Goal: Transaction & Acquisition: Purchase product/service

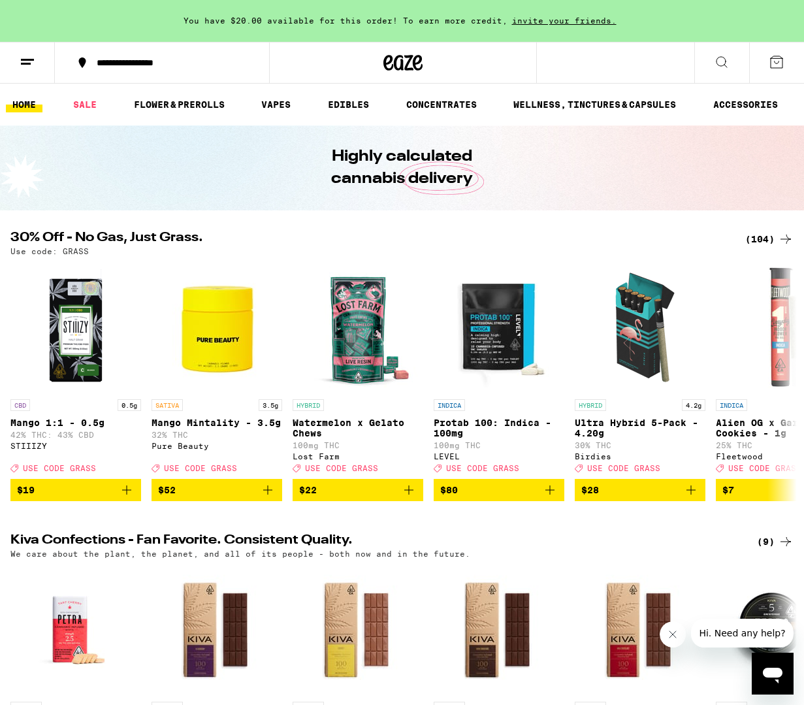
click at [657, 110] on link "WELLNESS, TINCTURES & CAPSULES" at bounding box center [595, 105] width 176 height 16
click at [724, 62] on icon at bounding box center [722, 62] width 16 height 16
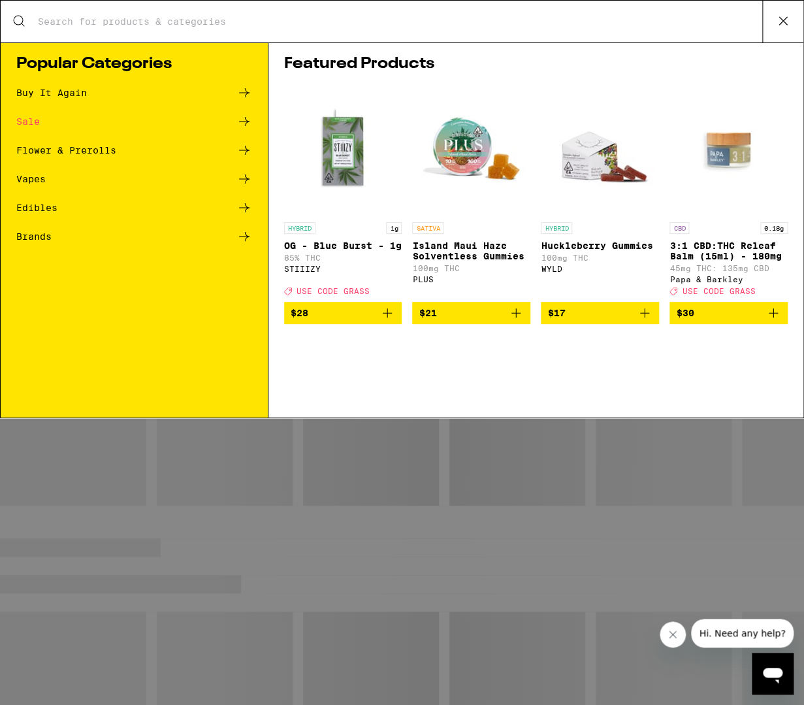
click at [34, 126] on div "Sale" at bounding box center [28, 121] width 24 height 9
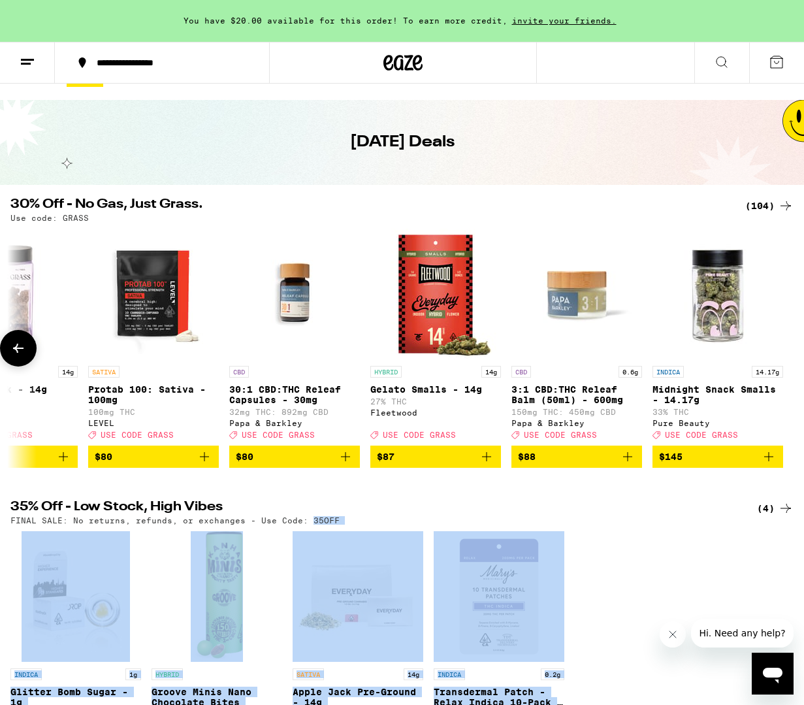
scroll to position [0, 13890]
click at [40, 59] on button at bounding box center [27, 62] width 55 height 41
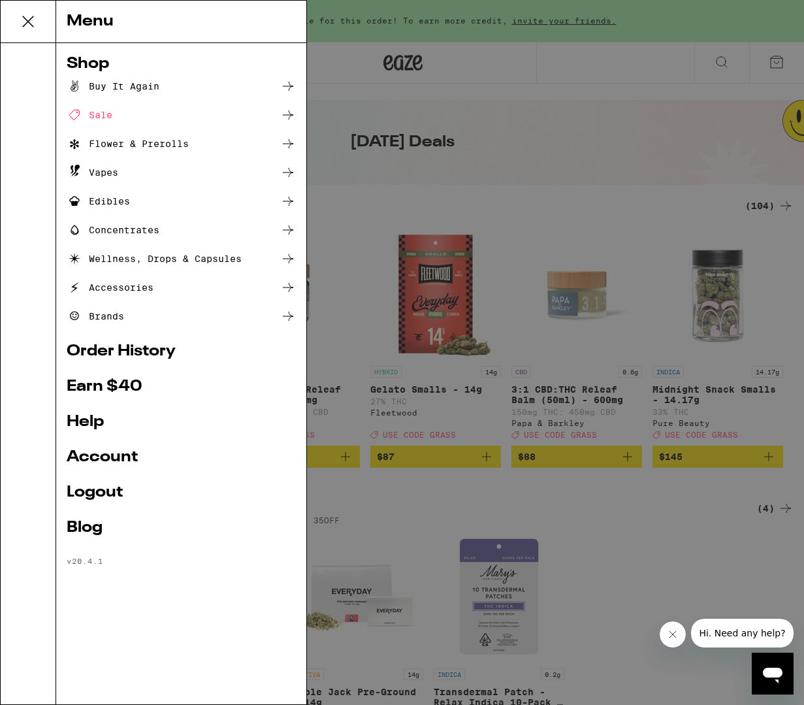
click at [86, 170] on div "Vapes" at bounding box center [93, 173] width 52 height 16
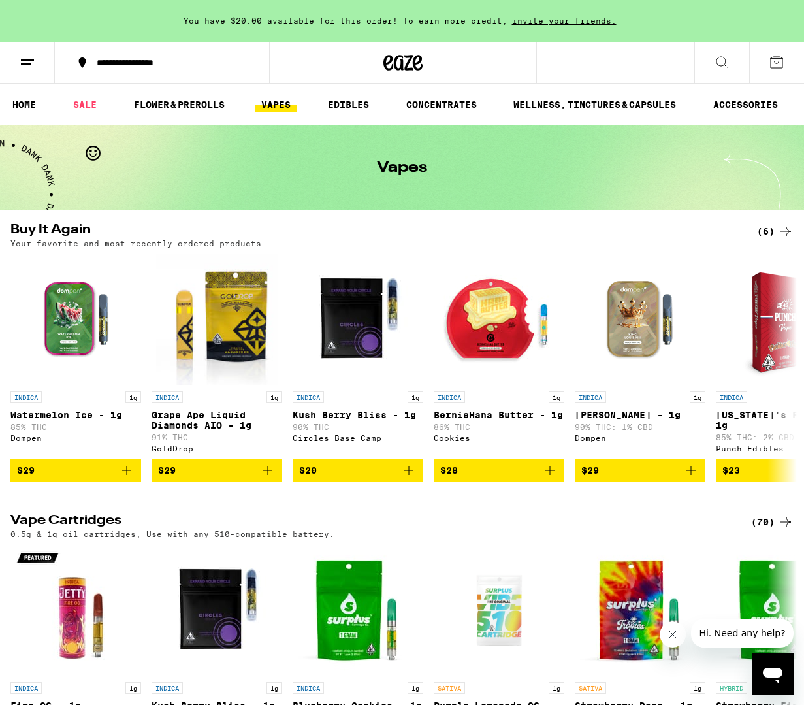
click at [271, 478] on icon "Add to bag" at bounding box center [268, 470] width 16 height 16
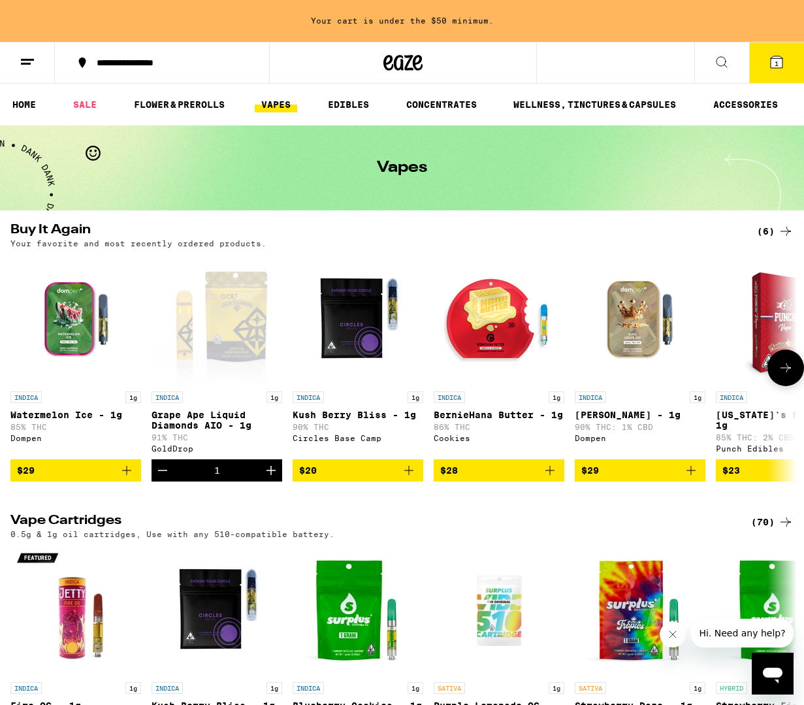
click at [269, 478] on icon "Increment" at bounding box center [271, 470] width 16 height 16
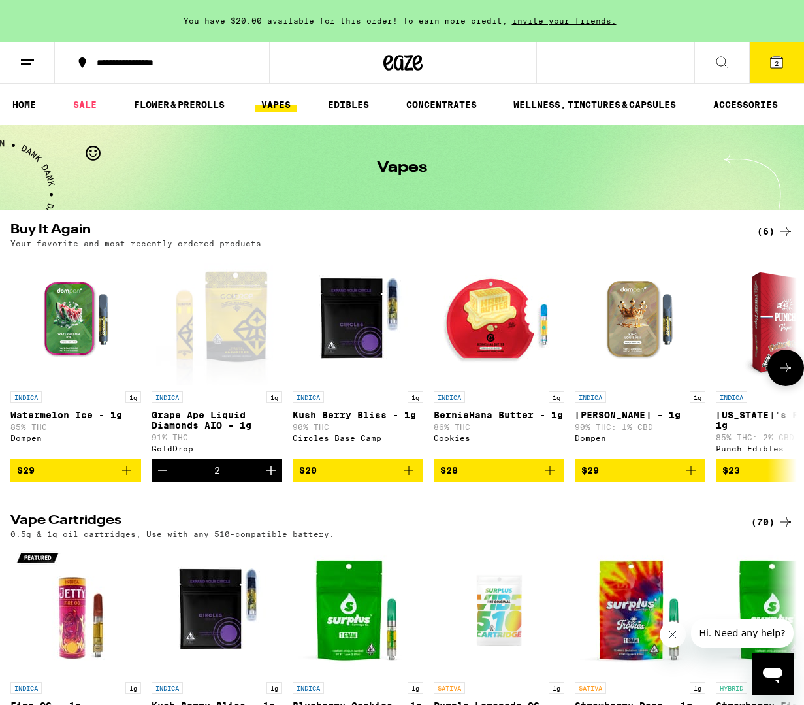
click at [778, 82] on button "2" at bounding box center [776, 62] width 55 height 40
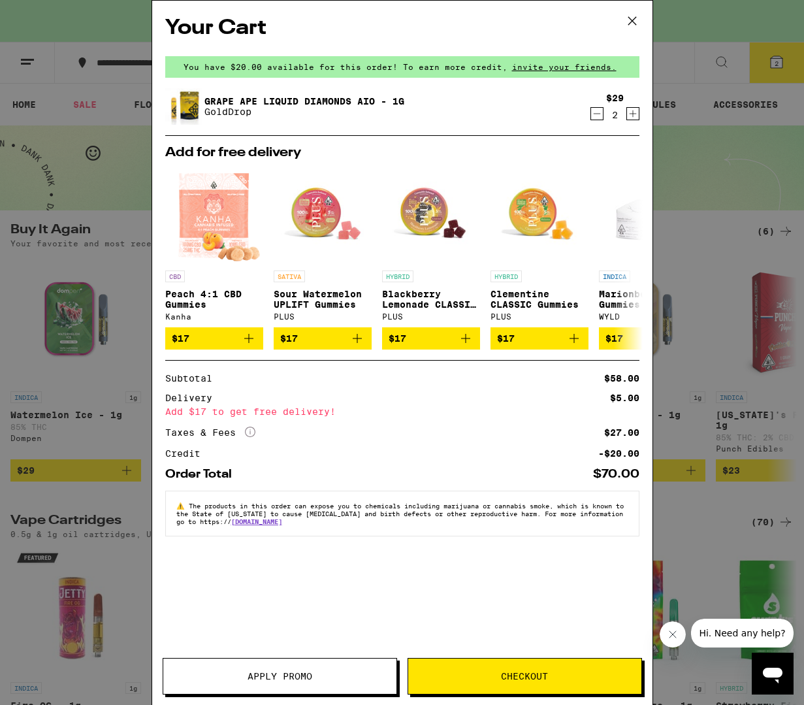
click at [498, 692] on button "Checkout" at bounding box center [525, 676] width 234 height 37
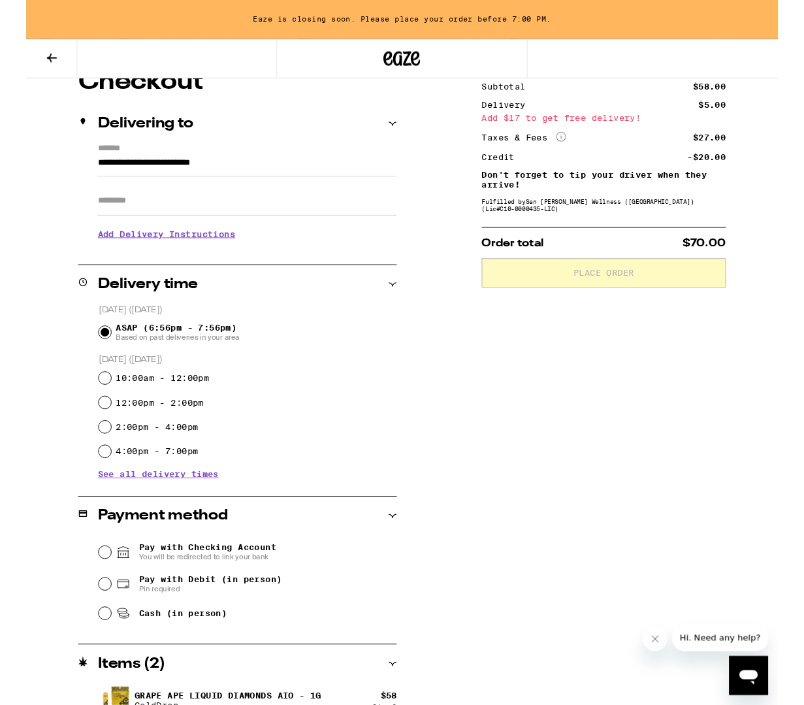
scroll to position [149, 0]
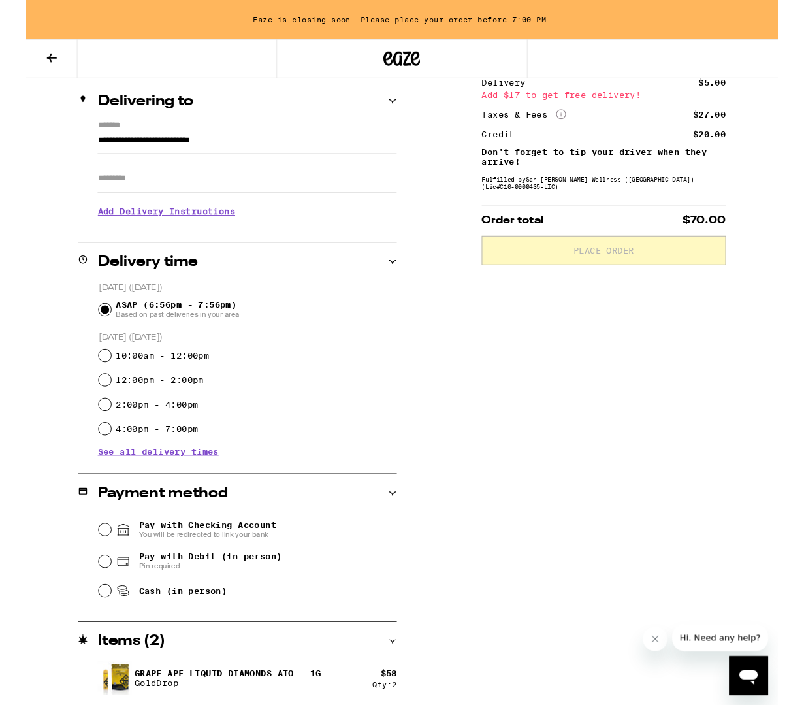
click at [89, 607] on input "Pay with Debit (in person) Pin required" at bounding box center [84, 600] width 13 height 13
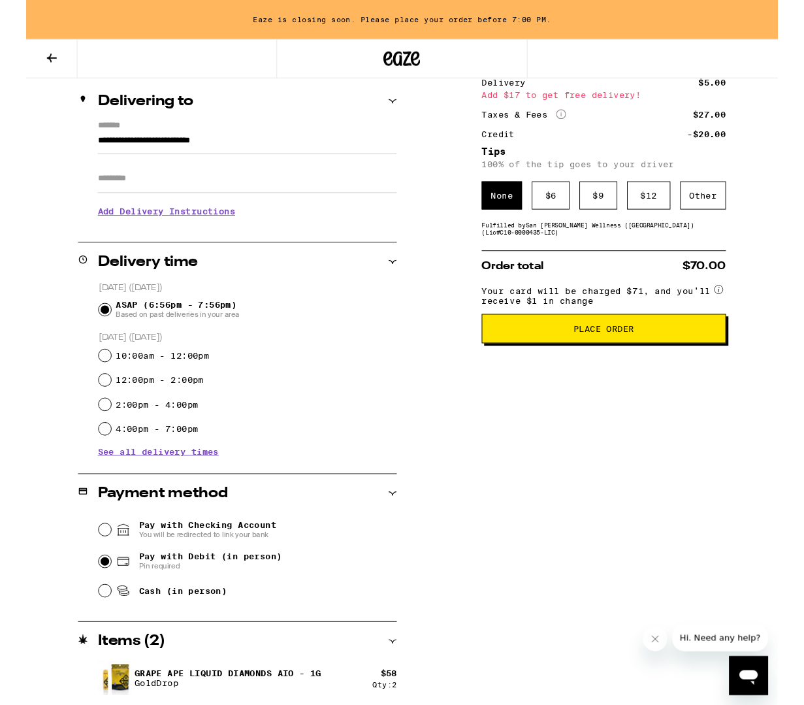
click at [80, 568] on input "Pay with Checking Account You will be redirected to link your bank" at bounding box center [84, 566] width 13 height 13
radio input "false"
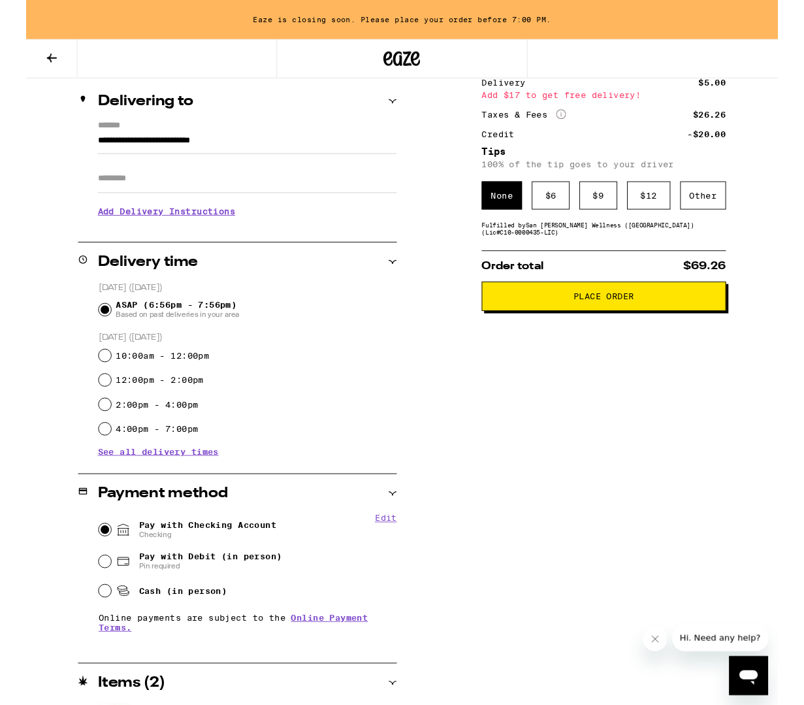
click at [636, 321] on span "Place Order" at bounding box center [617, 316] width 65 height 9
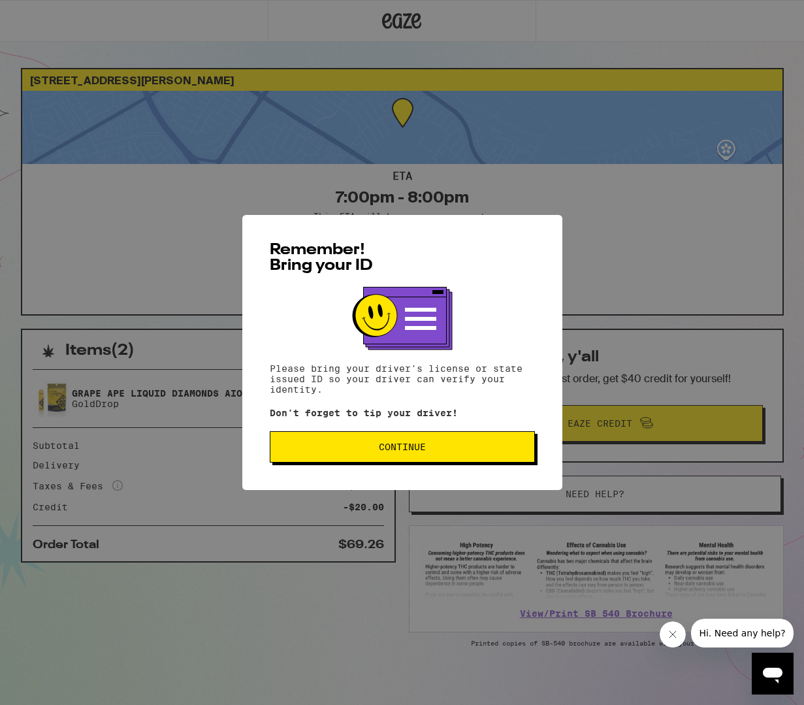
click at [399, 459] on button "Continue" at bounding box center [402, 446] width 265 height 31
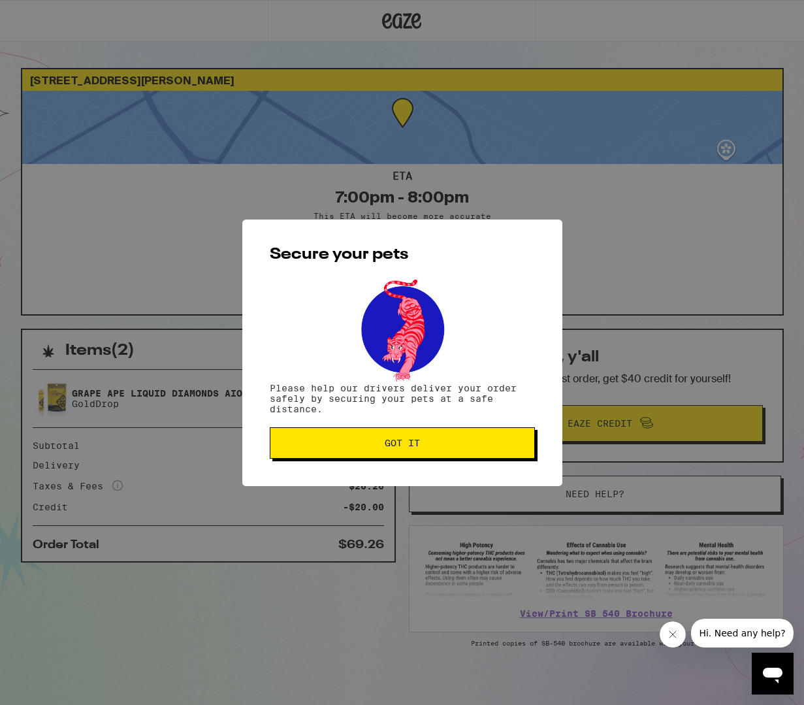
click at [408, 454] on button "Got it" at bounding box center [402, 442] width 265 height 31
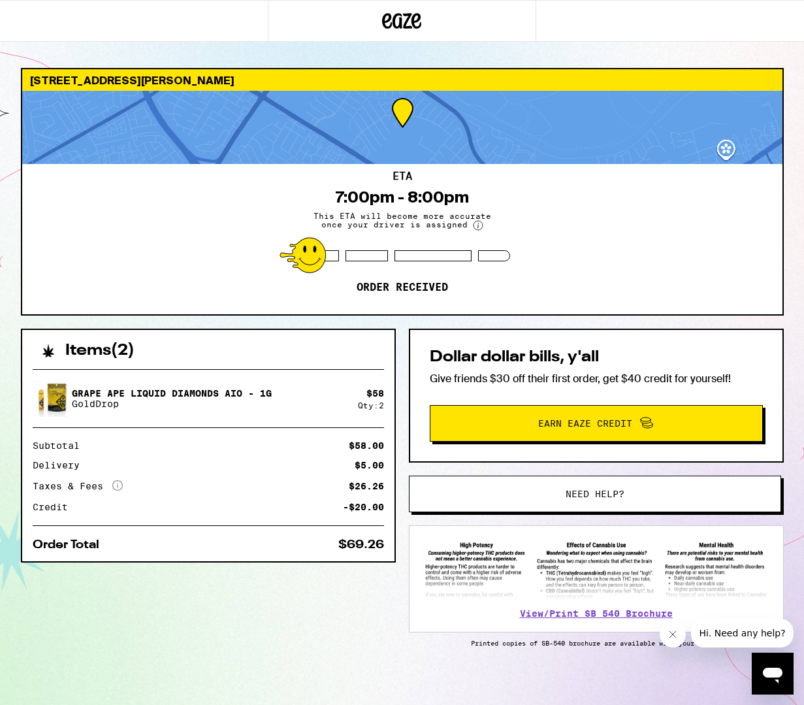
scroll to position [14, 0]
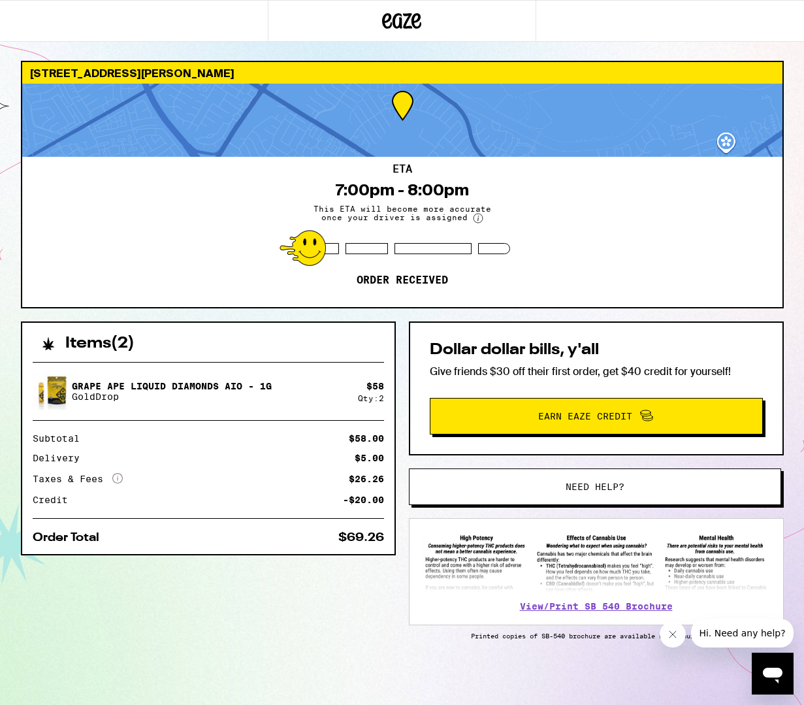
click at [589, 607] on link "View/Print SB 540 Brochure" at bounding box center [596, 606] width 153 height 10
